Goal: Transaction & Acquisition: Book appointment/travel/reservation

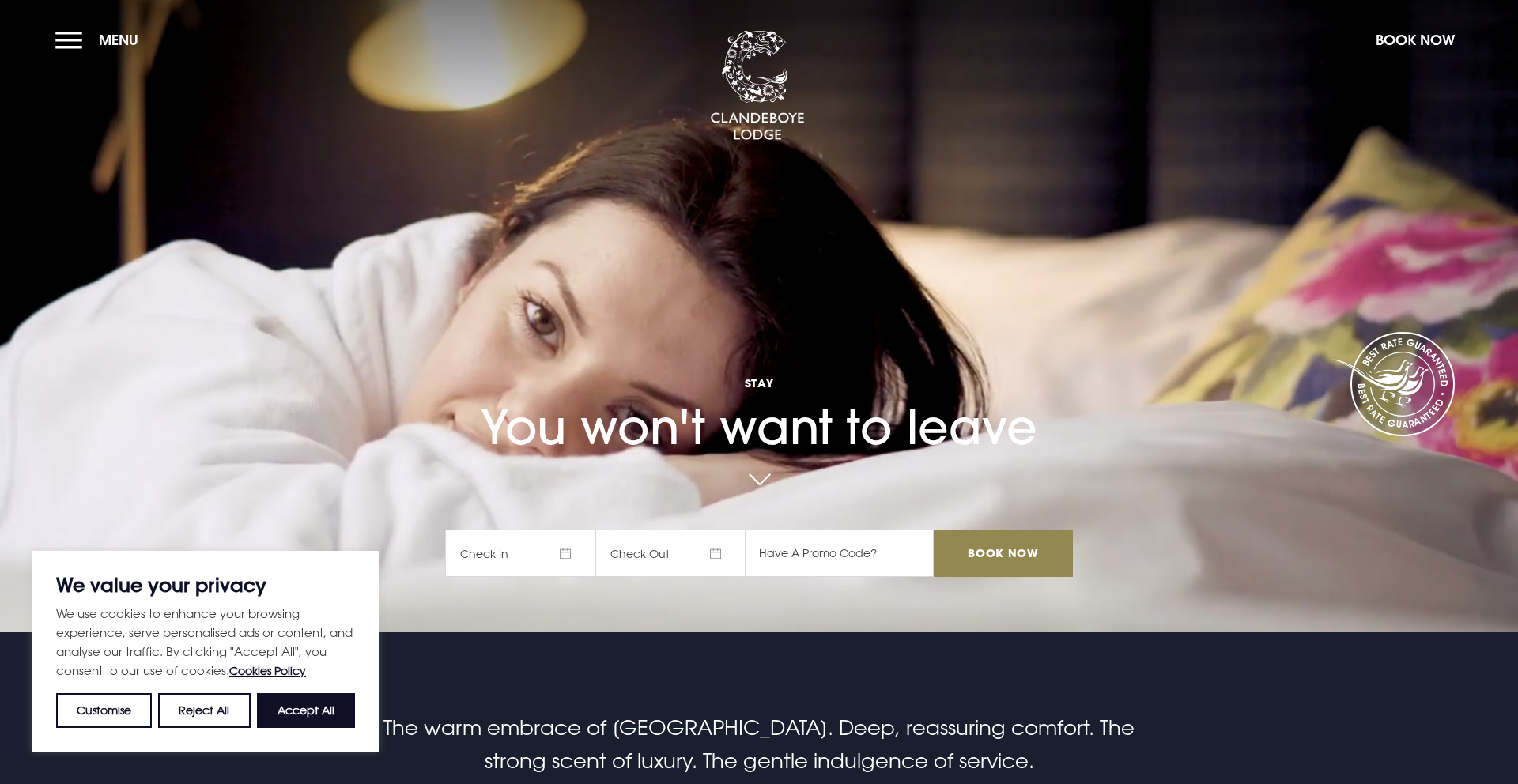
click at [510, 555] on span "Check In" at bounding box center [520, 554] width 151 height 47
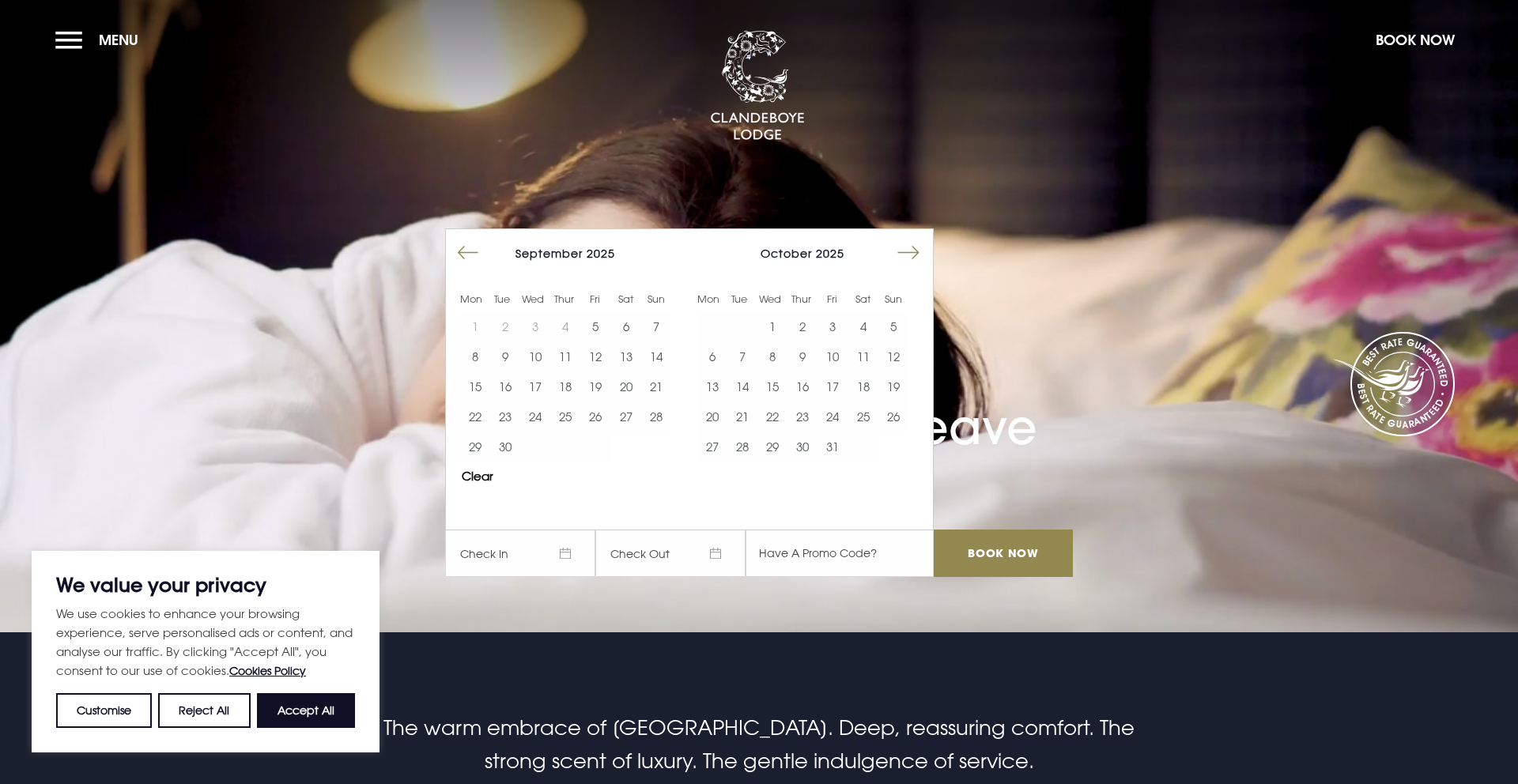
click at [919, 256] on button "Move forward to switch to the next month." at bounding box center [909, 253] width 30 height 30
click at [871, 413] on button "21" at bounding box center [863, 416] width 30 height 30
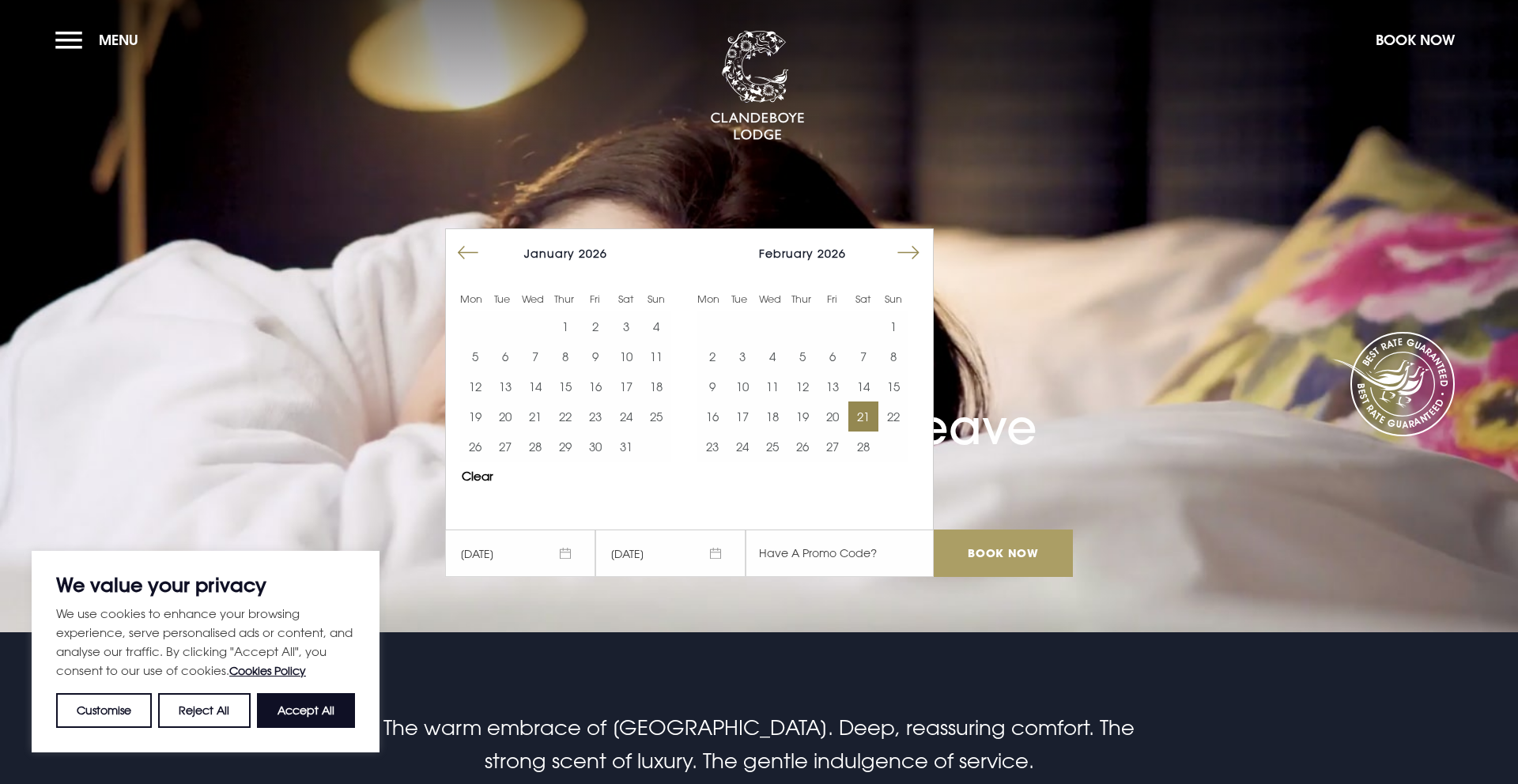
click at [1024, 556] on input "Book Now" at bounding box center [1003, 554] width 139 height 47
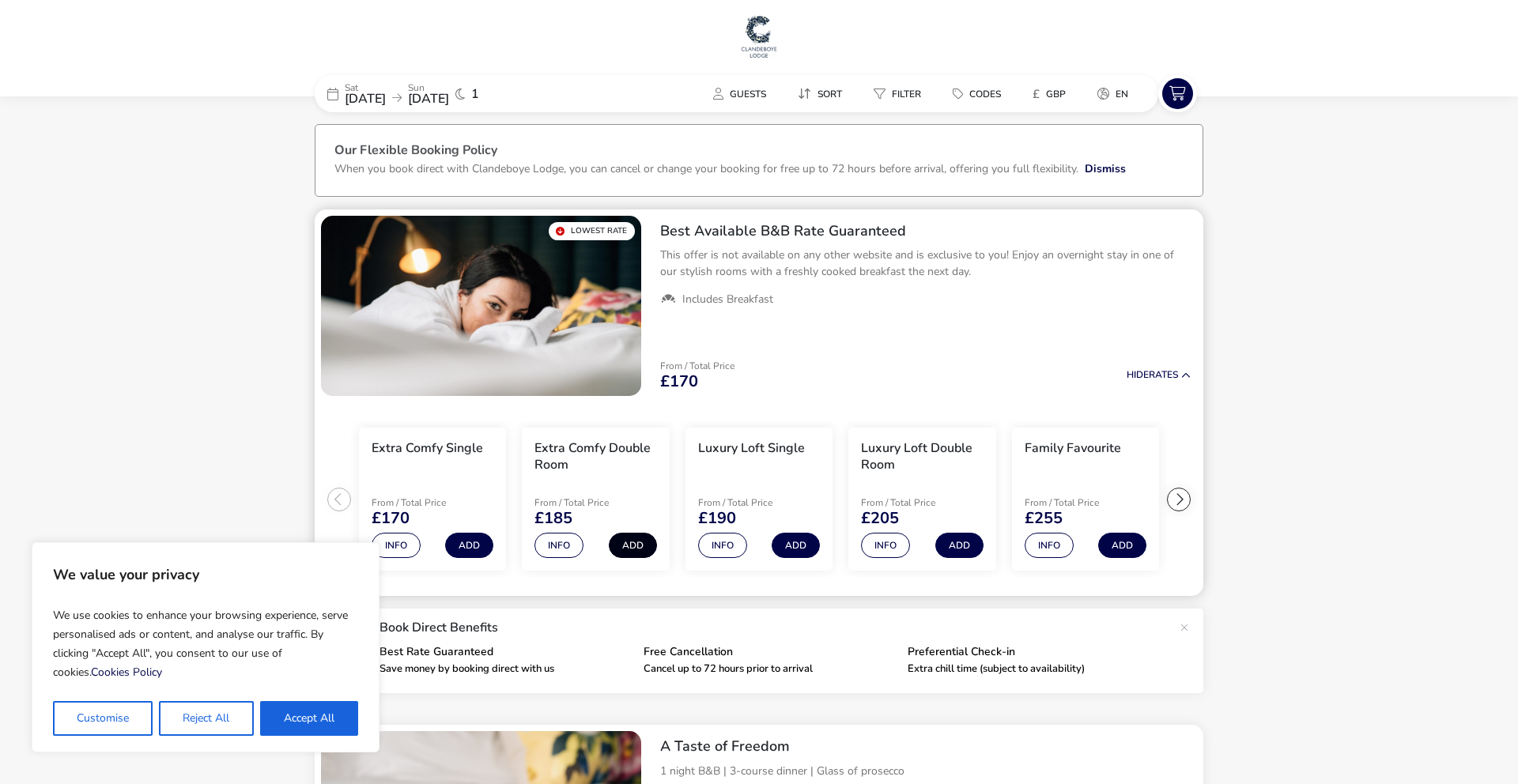
click at [624, 547] on button "Add" at bounding box center [633, 545] width 48 height 25
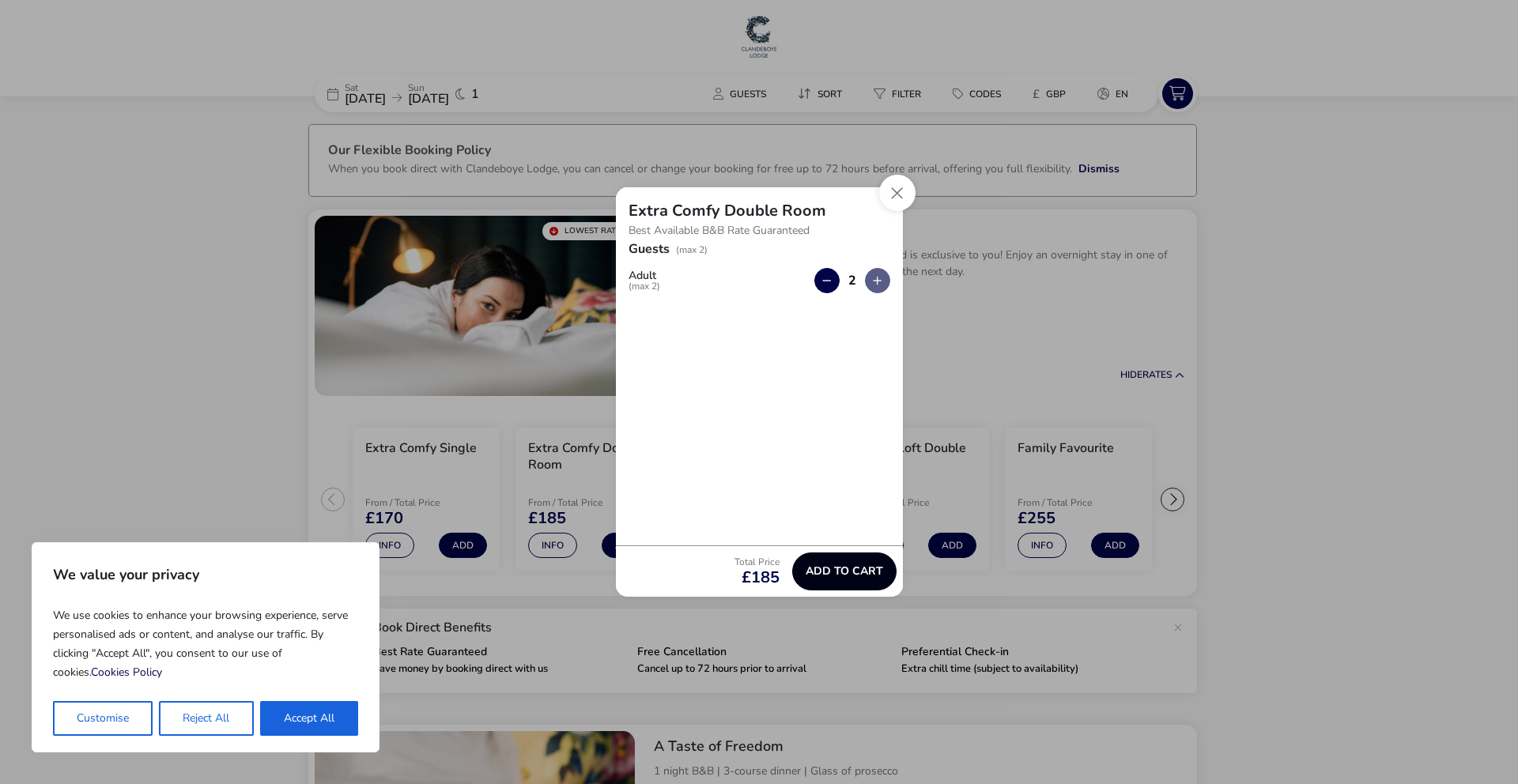
click at [816, 580] on button "Add to cart" at bounding box center [845, 571] width 104 height 38
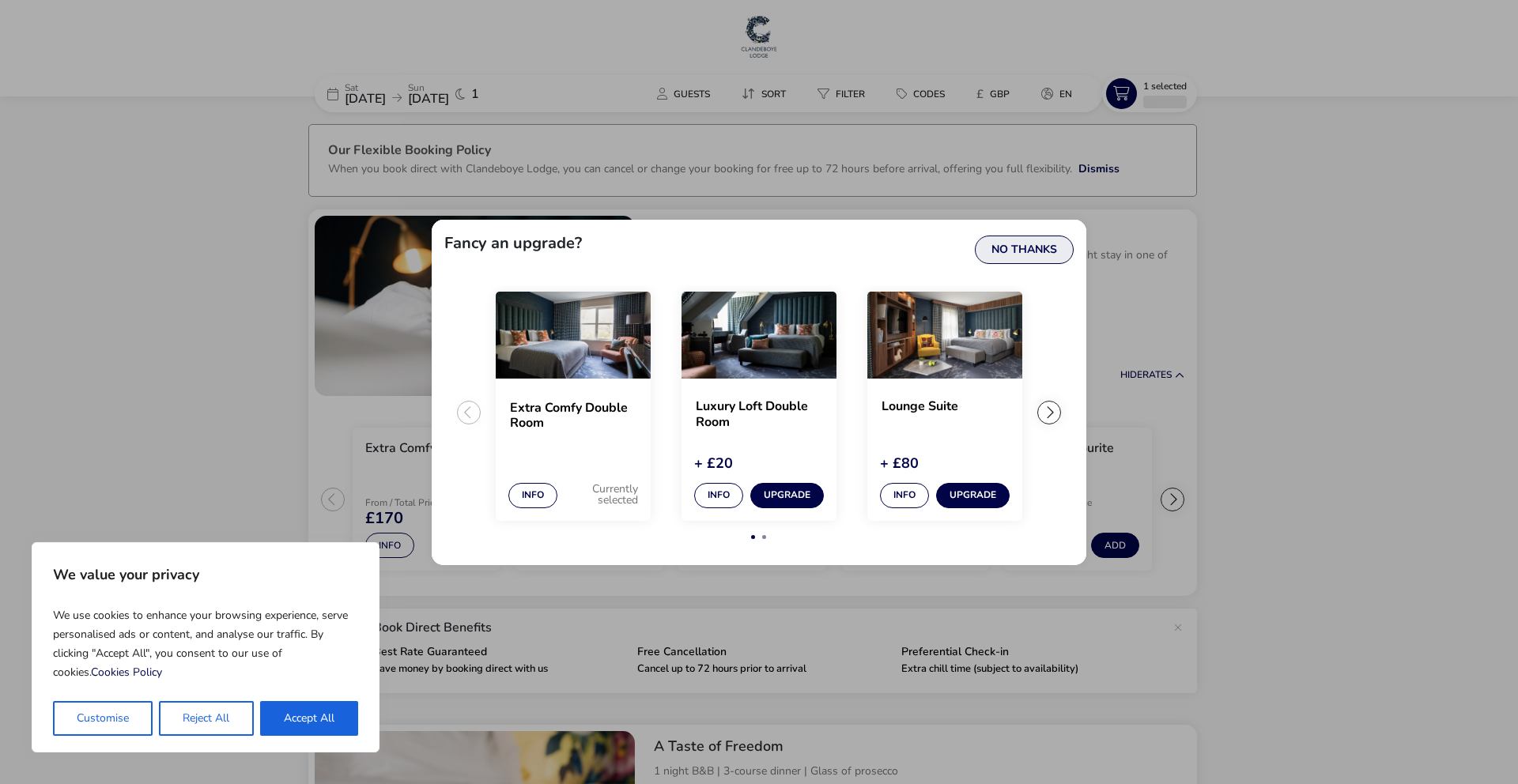
click at [1019, 255] on button "No Thanks" at bounding box center [1024, 250] width 98 height 29
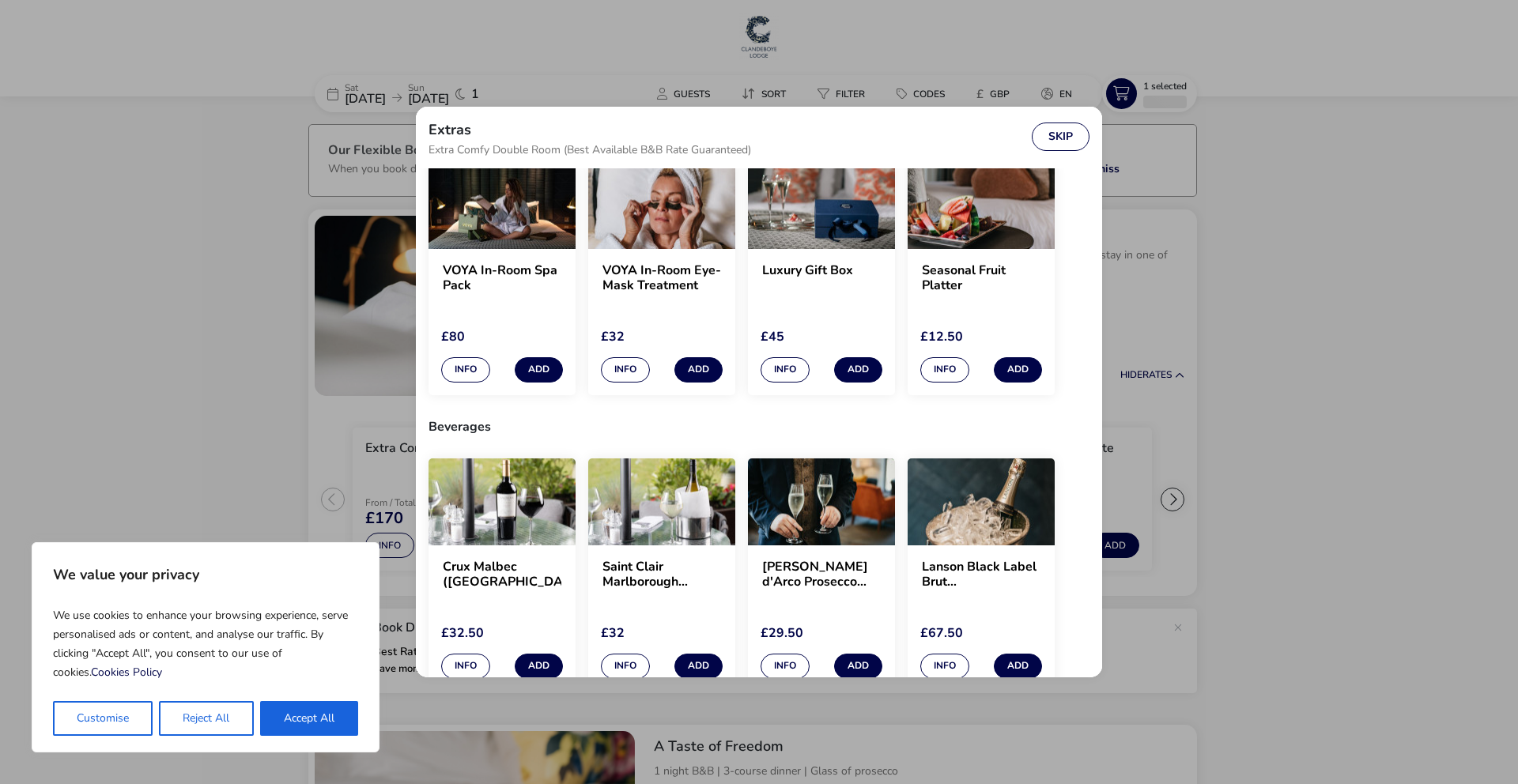
scroll to position [66, 0]
click at [1058, 133] on button "Skip" at bounding box center [1060, 137] width 58 height 29
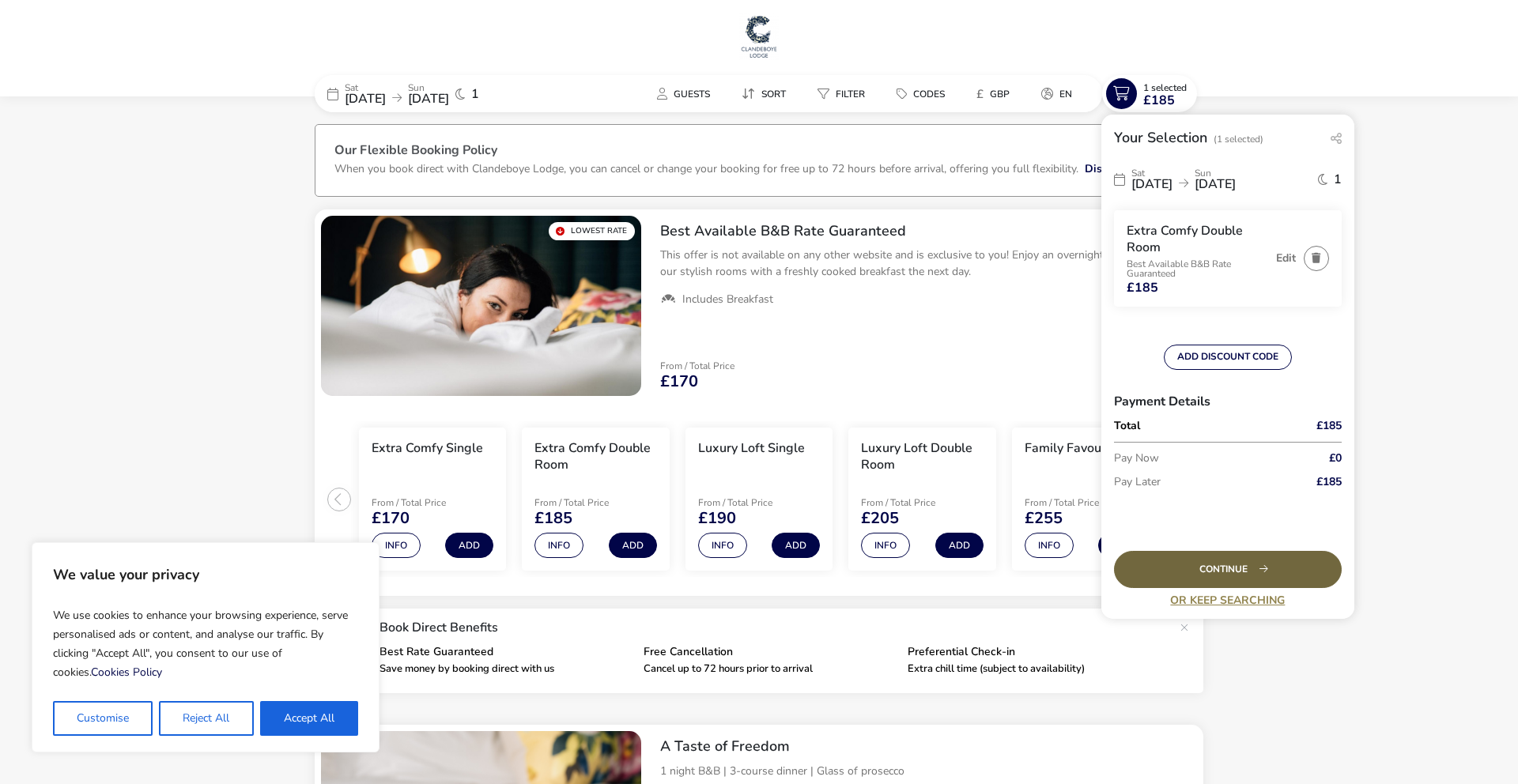
click at [1248, 571] on div "Continue" at bounding box center [1228, 569] width 228 height 37
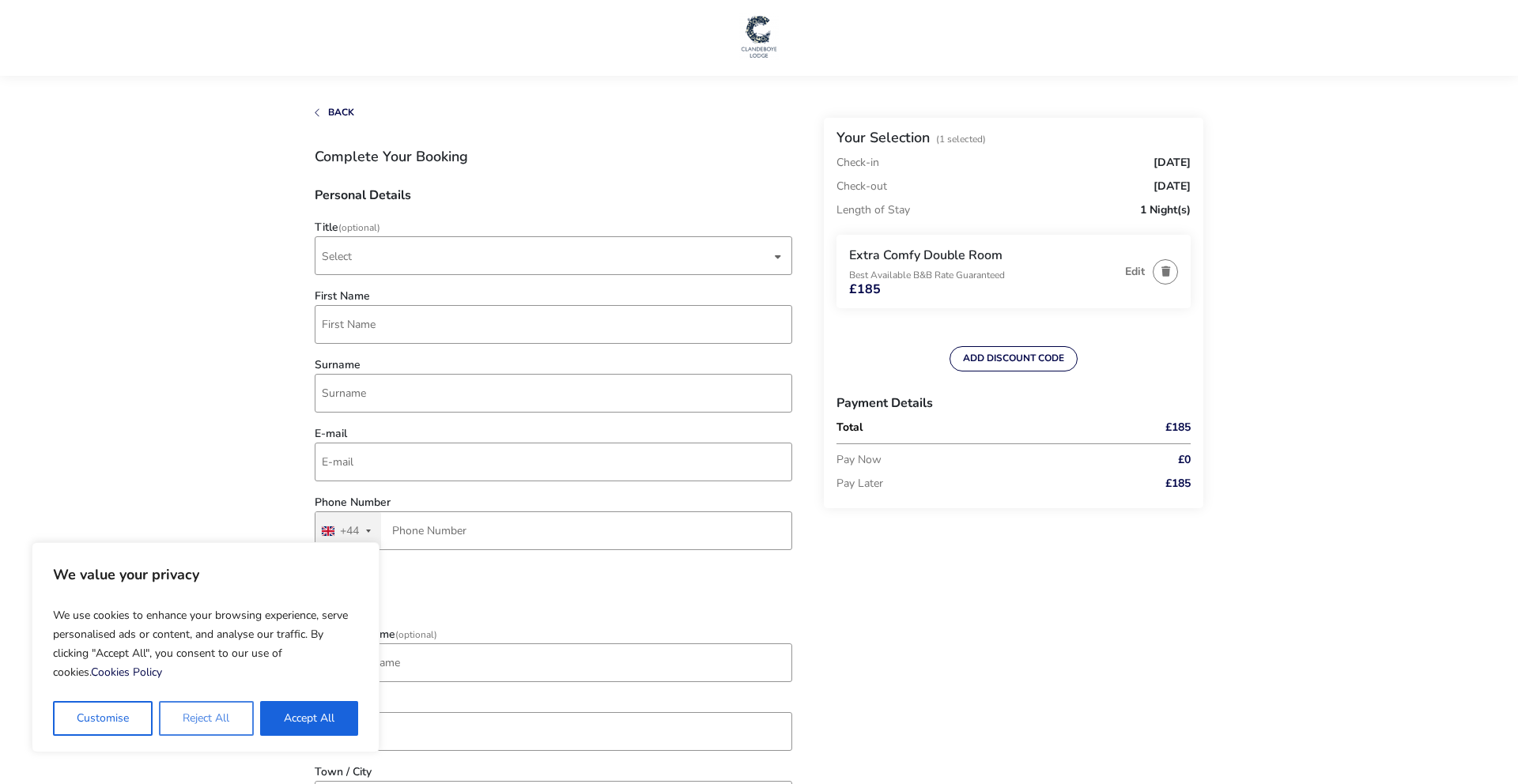
click at [219, 714] on button "Reject All" at bounding box center [206, 718] width 94 height 34
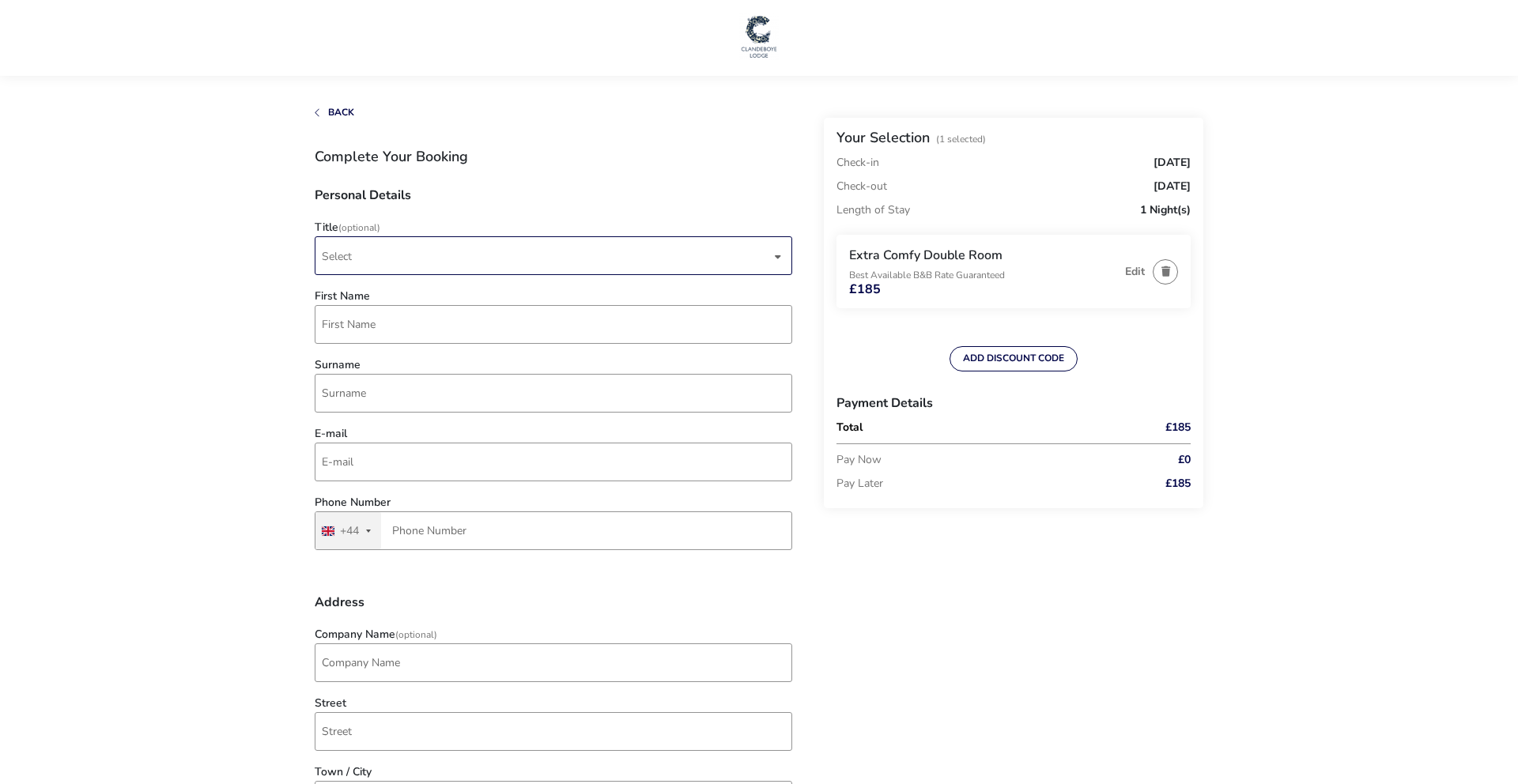
click at [641, 243] on span "Select" at bounding box center [546, 256] width 449 height 37
click at [597, 300] on li "Mr" at bounding box center [555, 295] width 478 height 39
click at [596, 313] on input "First Name" at bounding box center [554, 325] width 478 height 39
type input "[PERSON_NAME]"
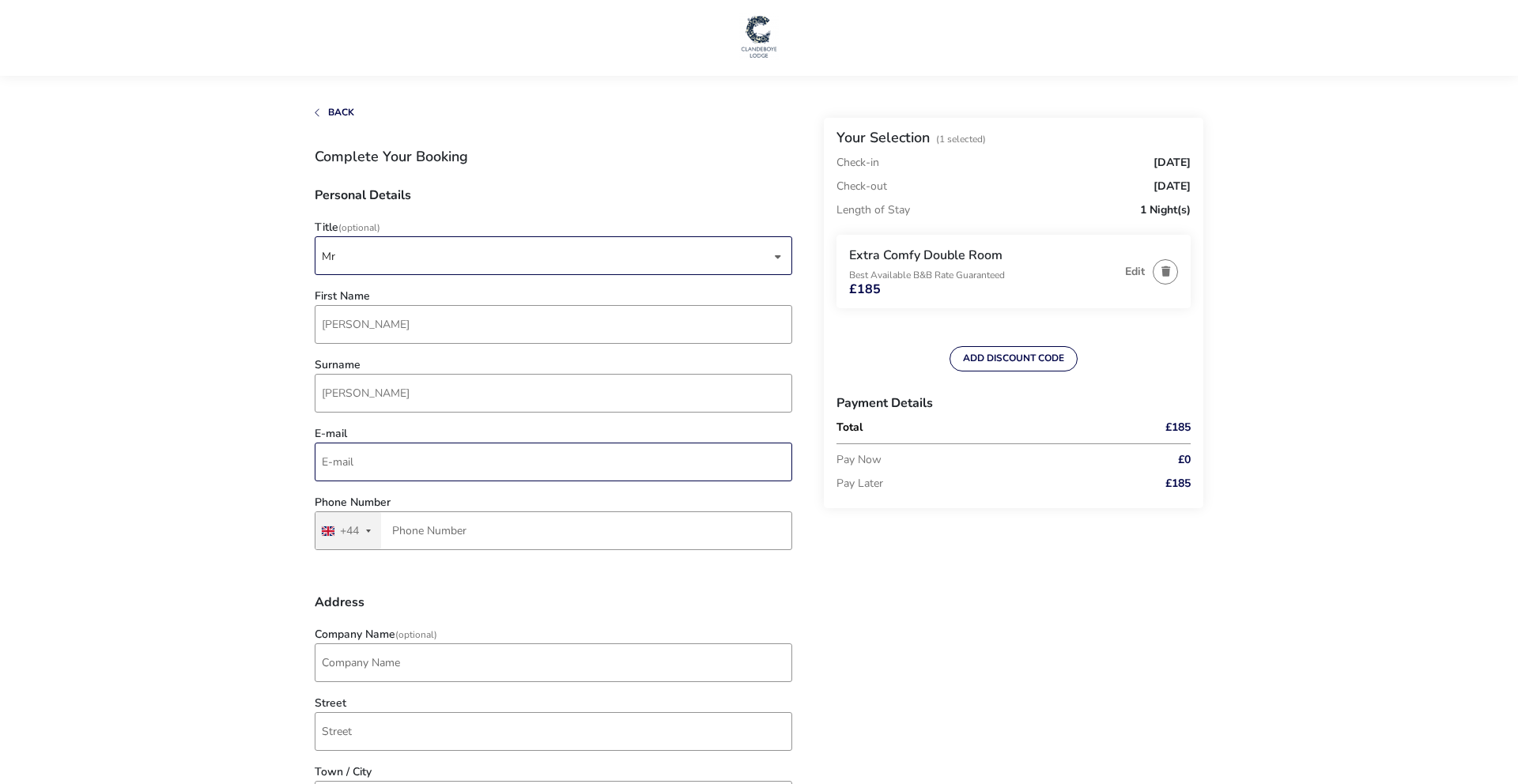
type input "[EMAIL_ADDRESS][DOMAIN_NAME]"
type input "7568 449227"
type input "[STREET_ADDRESS]"
type input "Newtownards, Ballyhalbert"
type input "BT22 1BS"
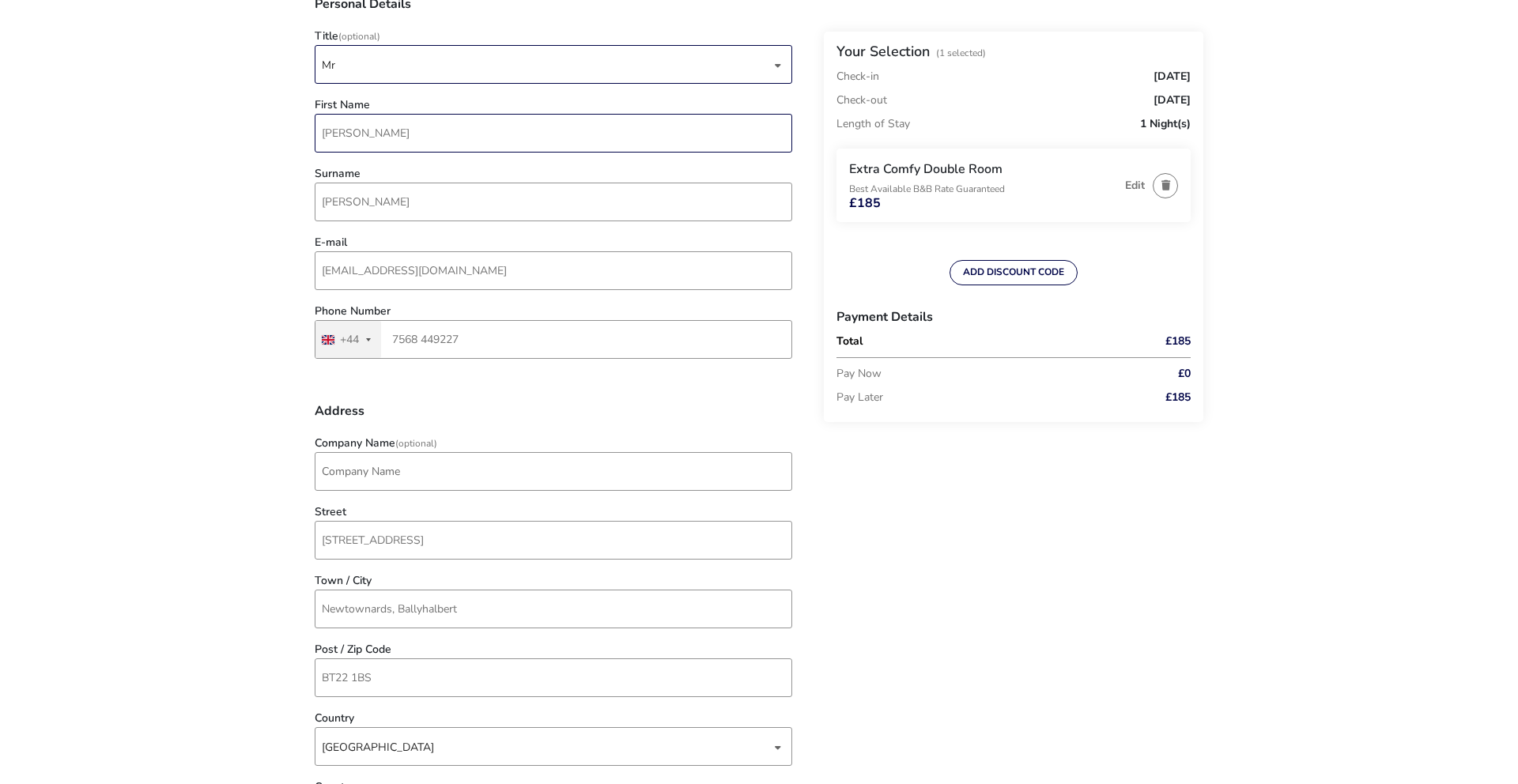
scroll to position [193, 0]
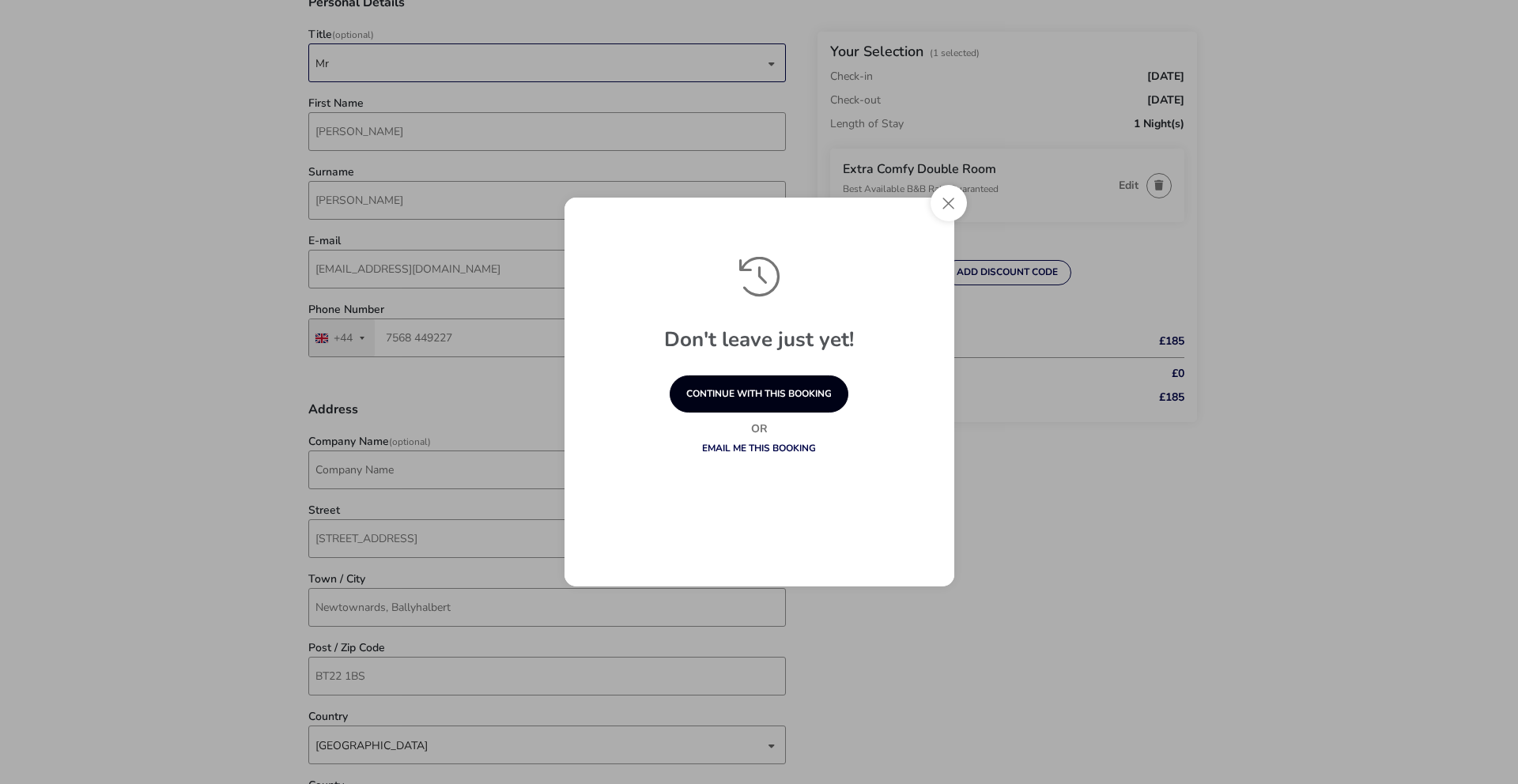
click at [749, 395] on button "continue with this booking" at bounding box center [759, 394] width 178 height 37
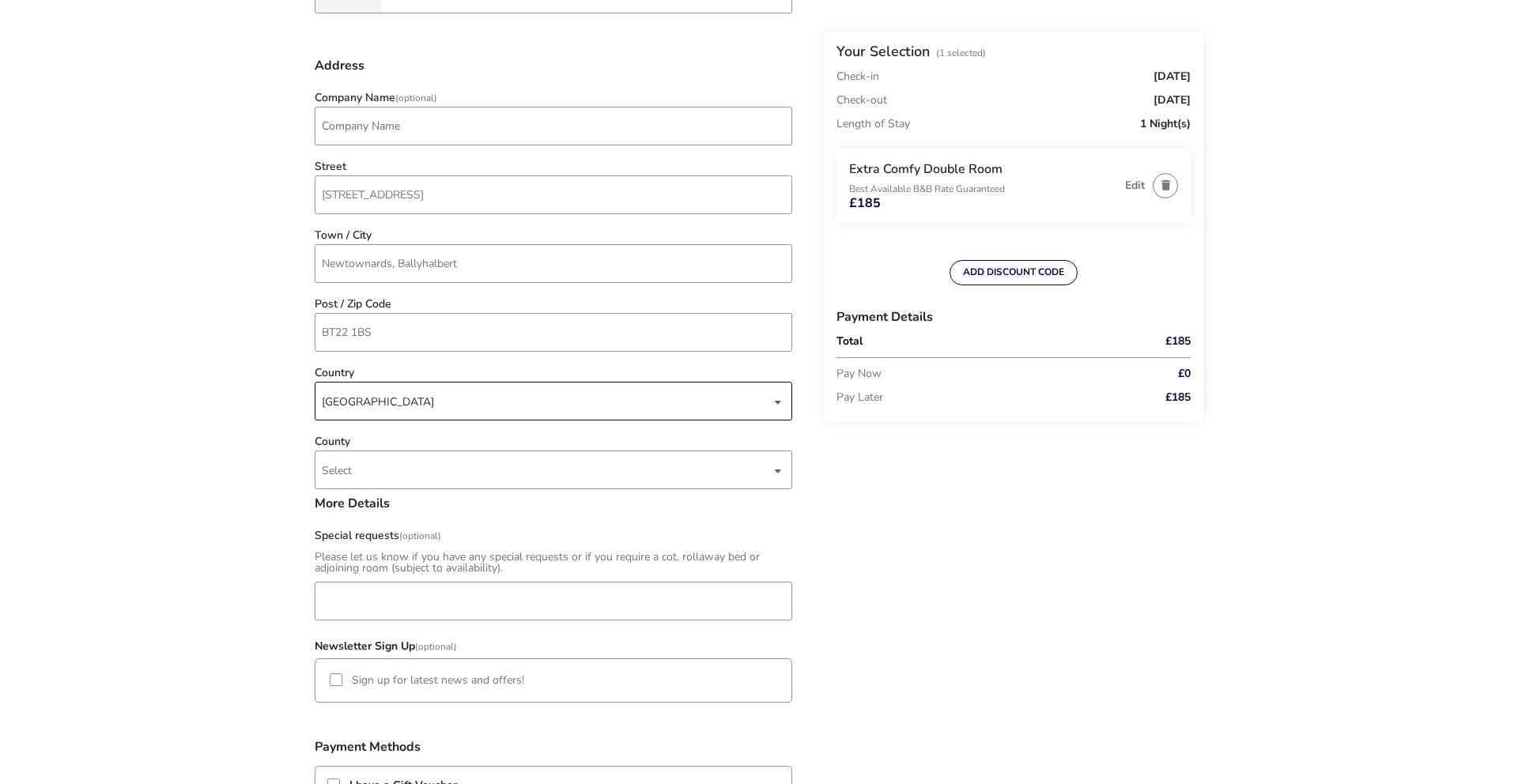
scroll to position [539, 0]
click at [634, 395] on div "[GEOGRAPHIC_DATA]" at bounding box center [546, 400] width 449 height 39
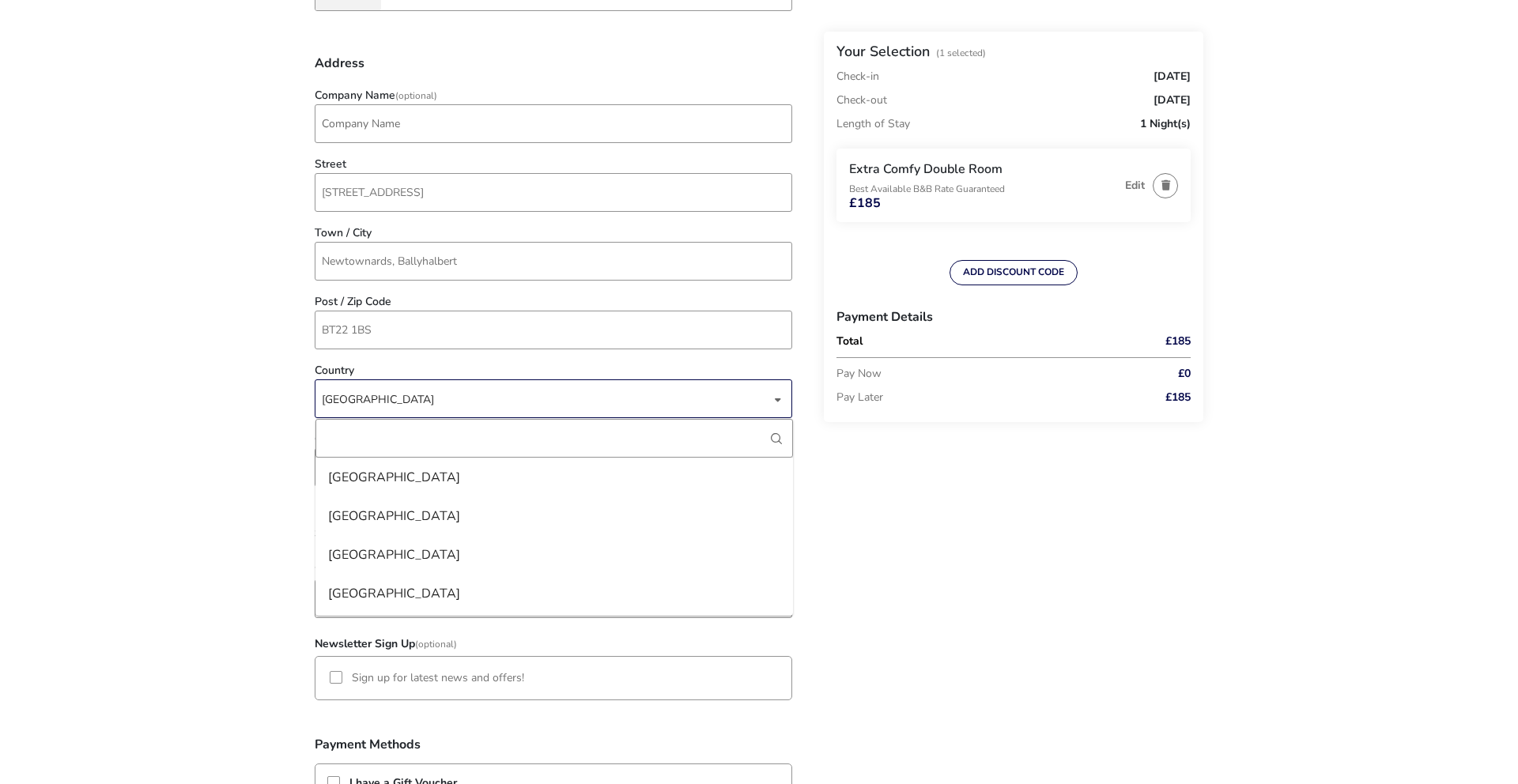
scroll to position [8983, 0]
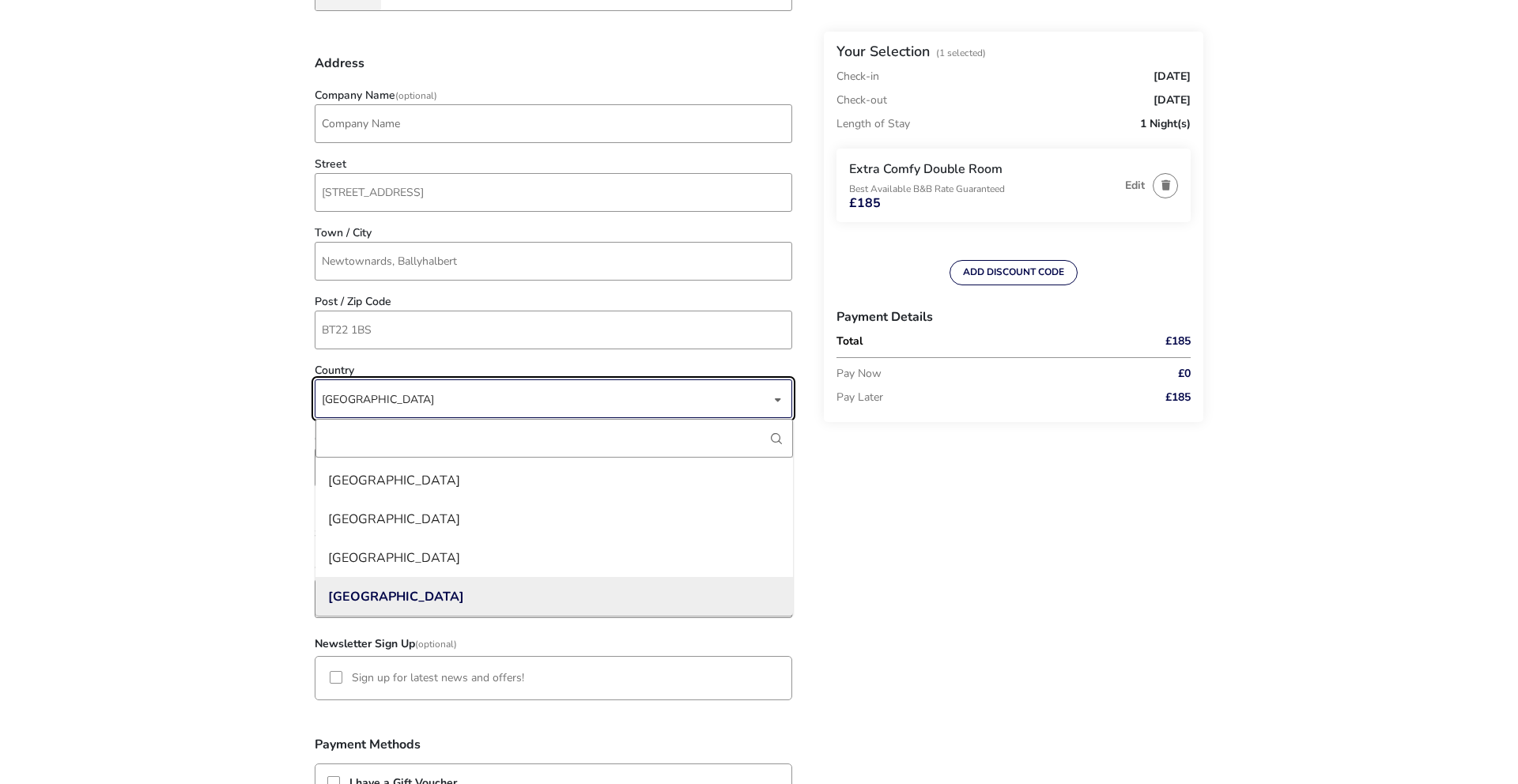
click at [634, 395] on div "[GEOGRAPHIC_DATA]" at bounding box center [546, 400] width 449 height 39
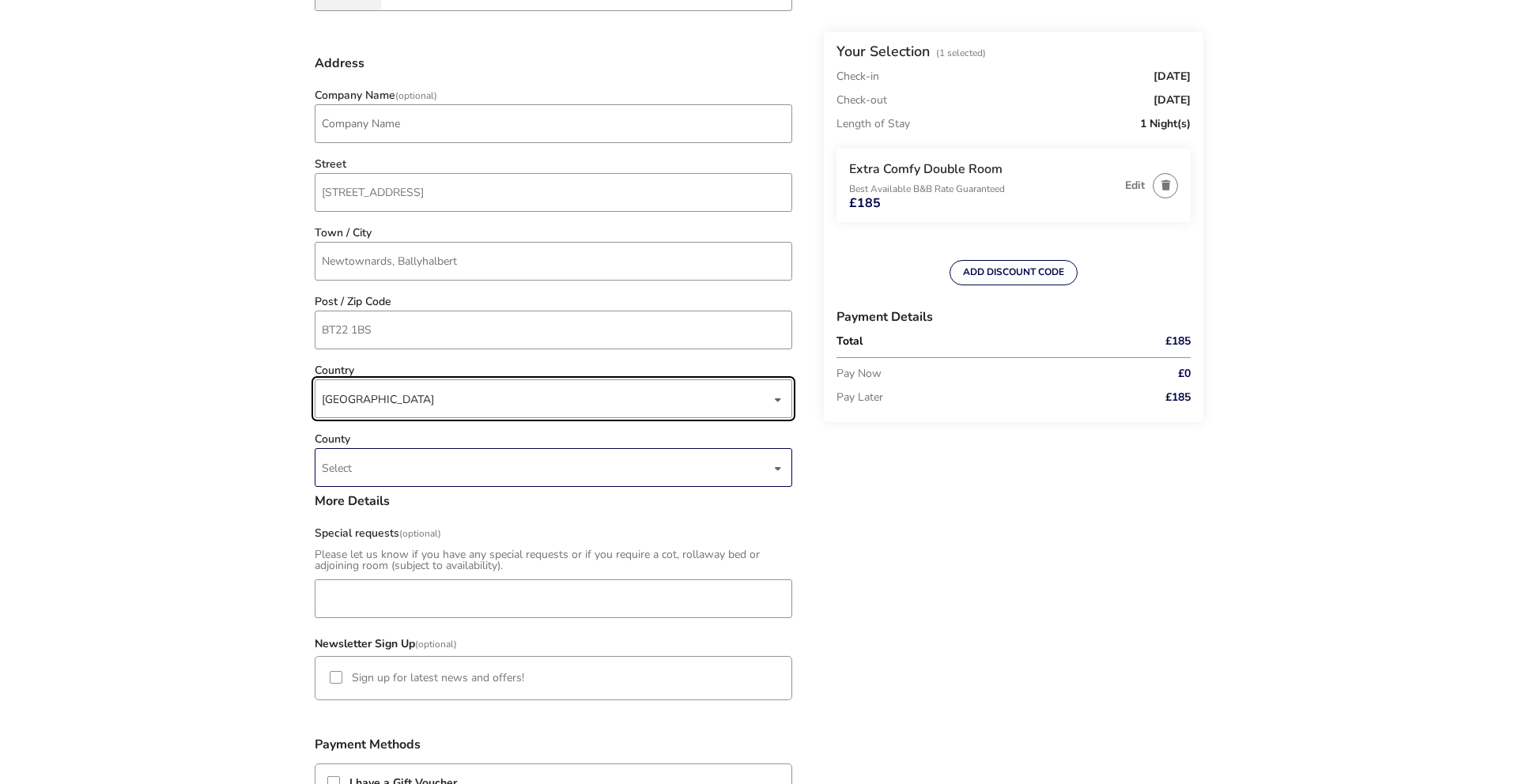
click at [598, 458] on span "Select" at bounding box center [546, 468] width 449 height 37
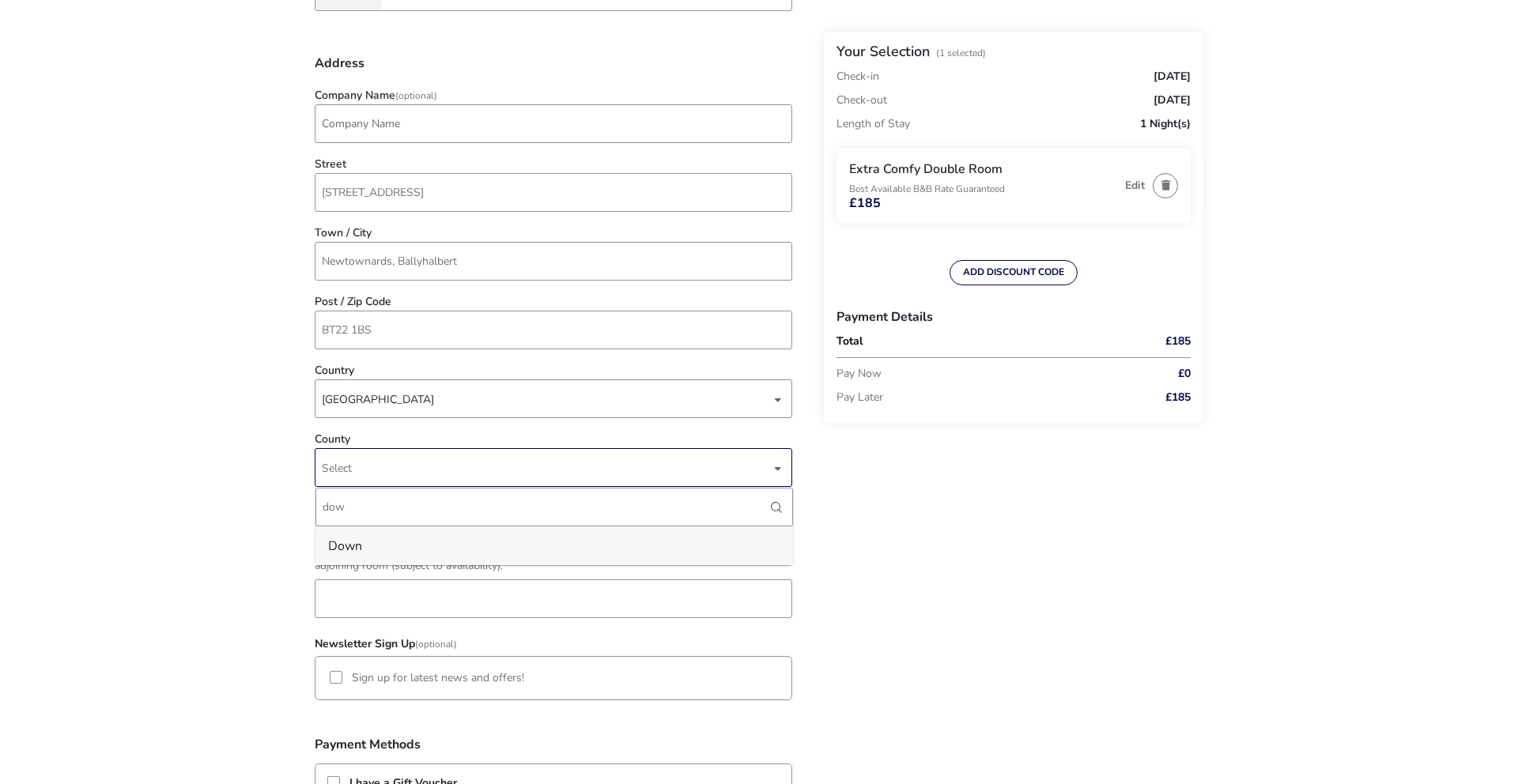
type input "dow"
click at [573, 545] on li "Down" at bounding box center [555, 546] width 478 height 39
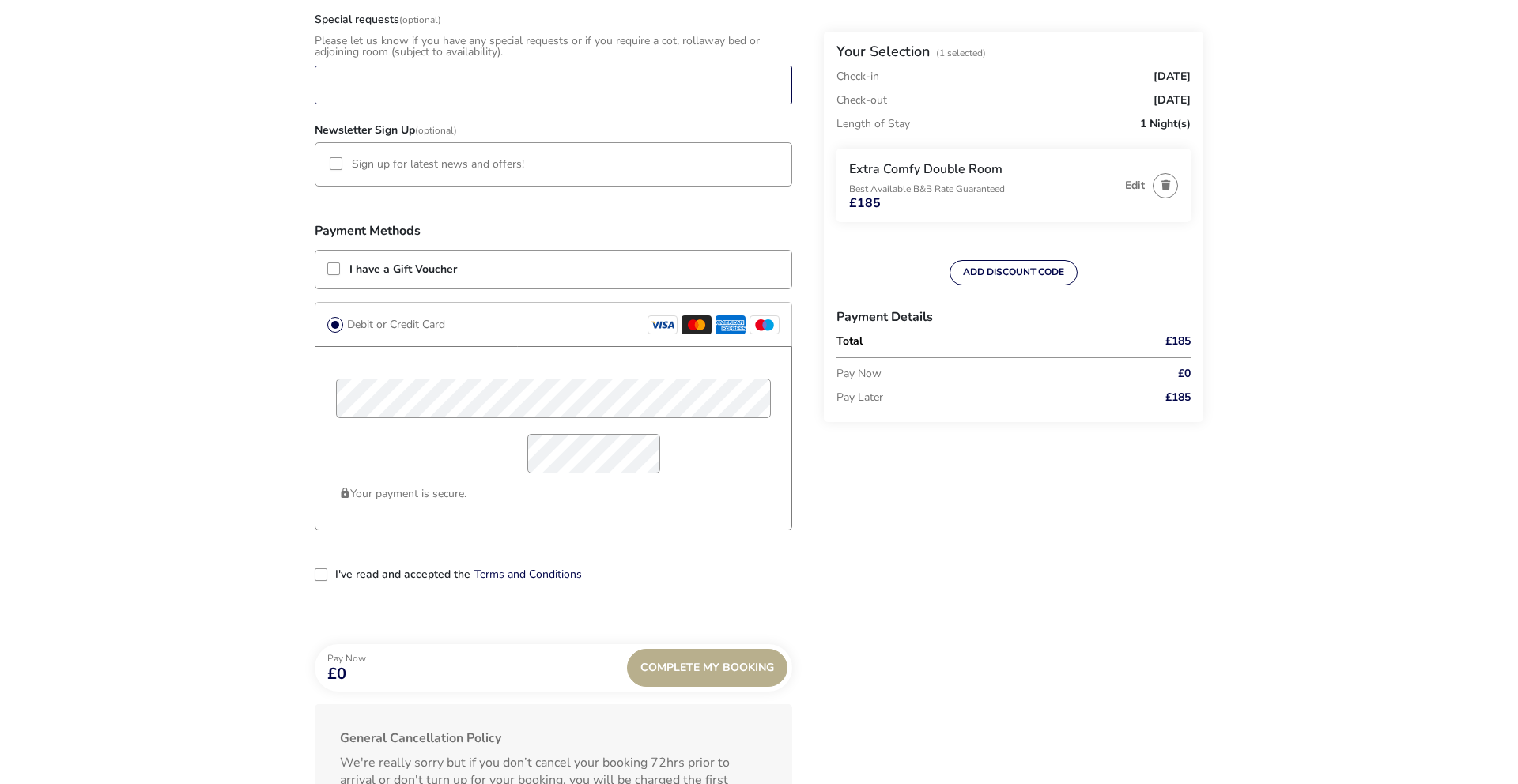
scroll to position [1078, 0]
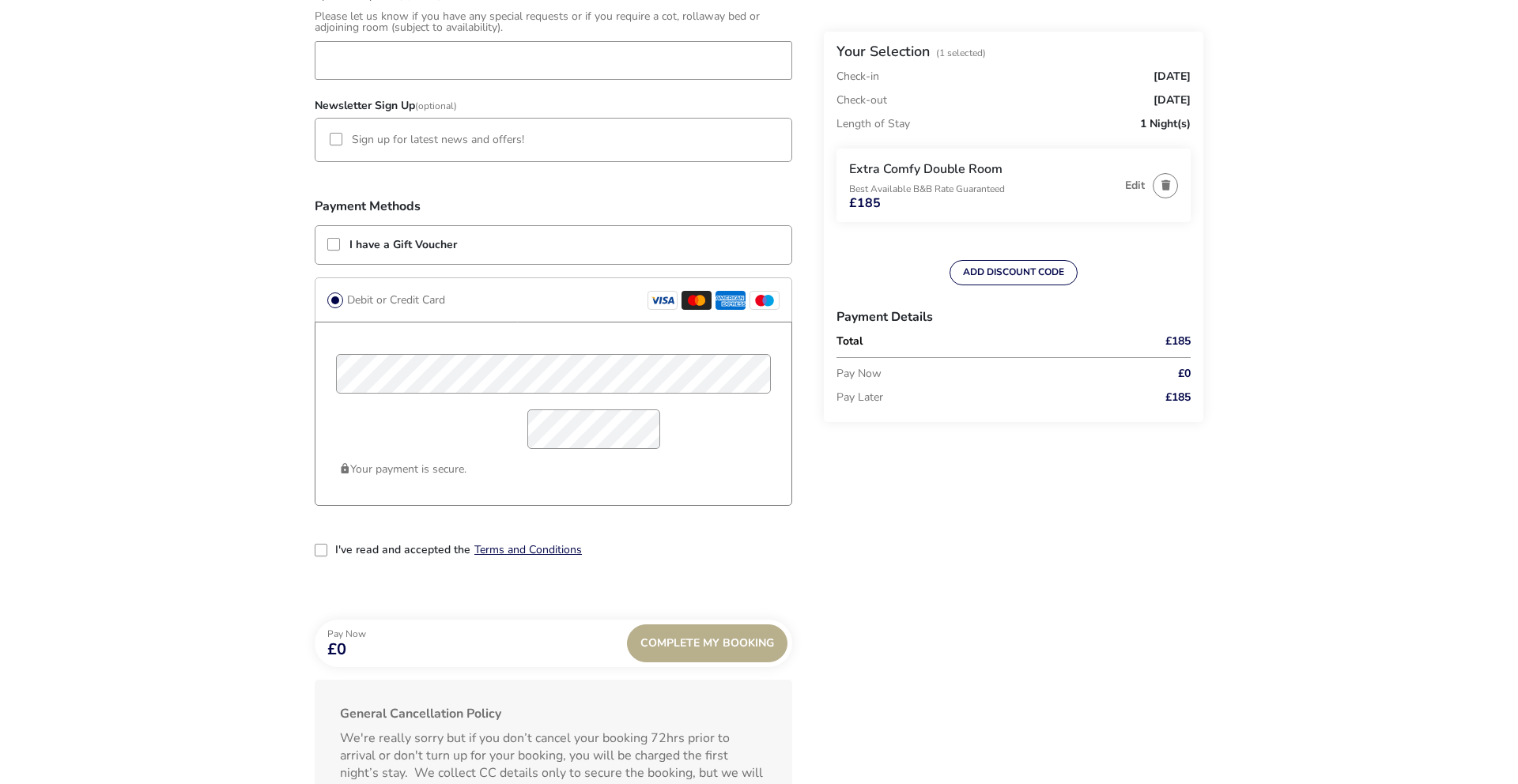
click at [321, 552] on div "2-term_condi" at bounding box center [321, 550] width 13 height 13
click at [740, 649] on div "Complete My Booking" at bounding box center [707, 643] width 161 height 38
